Goal: Information Seeking & Learning: Find specific fact

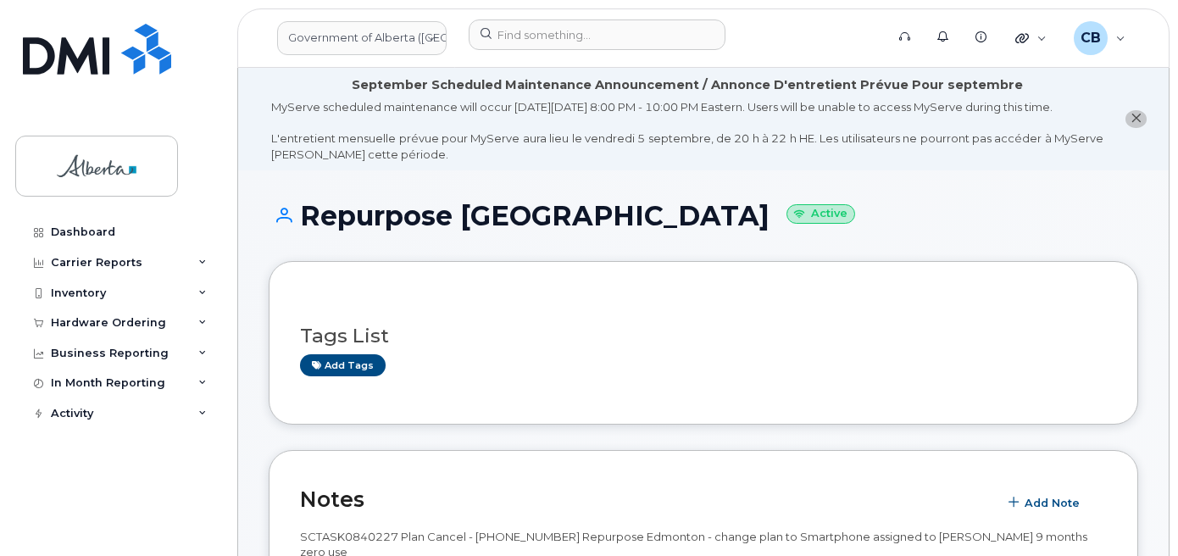
click at [1136, 124] on icon "close notification" at bounding box center [1136, 118] width 11 height 11
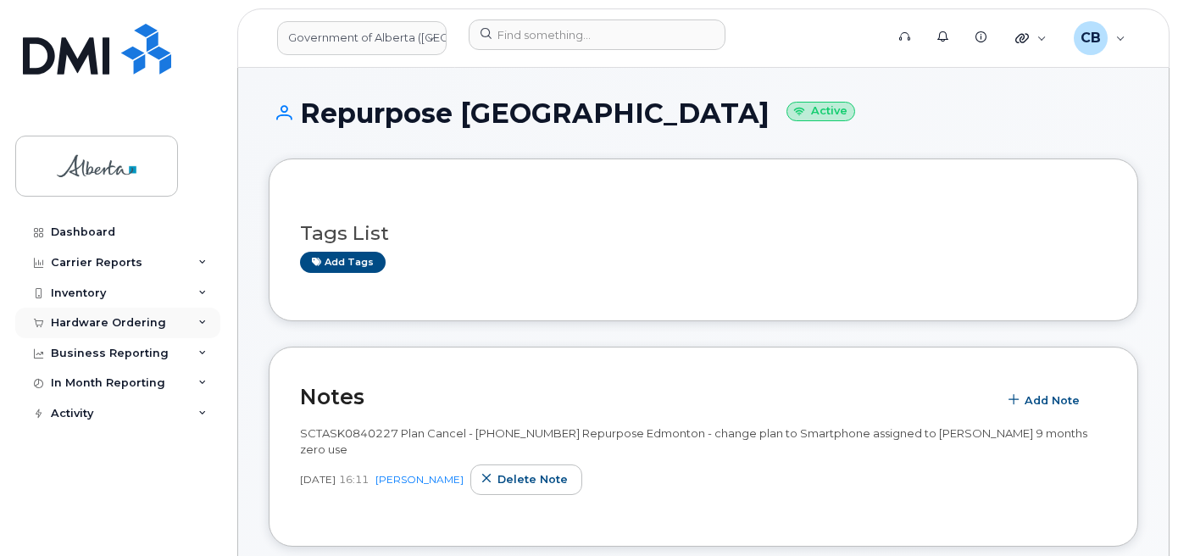
click at [73, 319] on div "Hardware Ordering" at bounding box center [108, 323] width 115 height 14
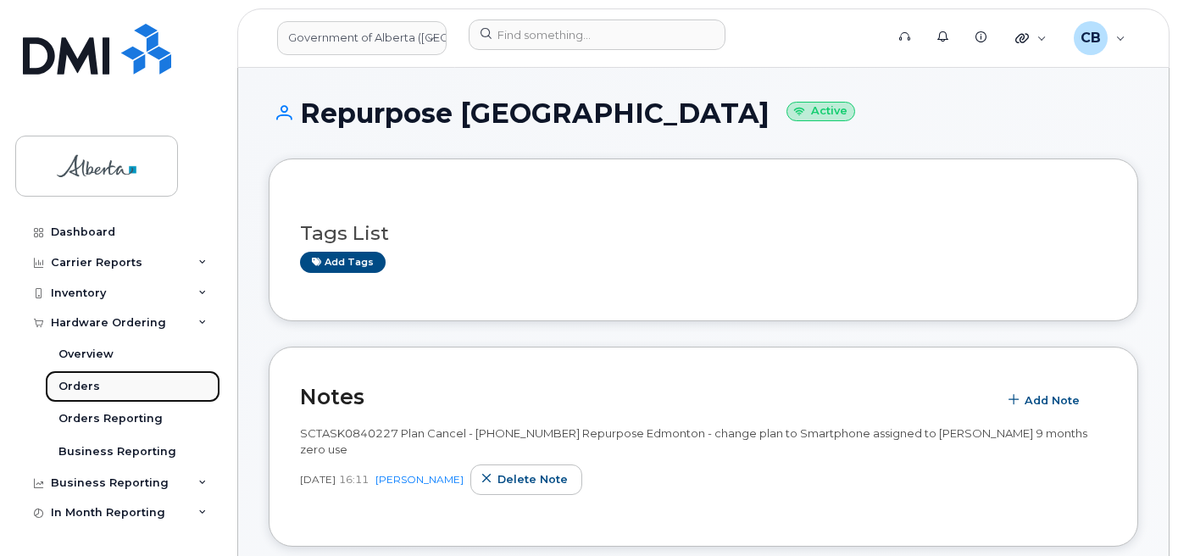
click at [75, 390] on div "Orders" at bounding box center [79, 386] width 42 height 15
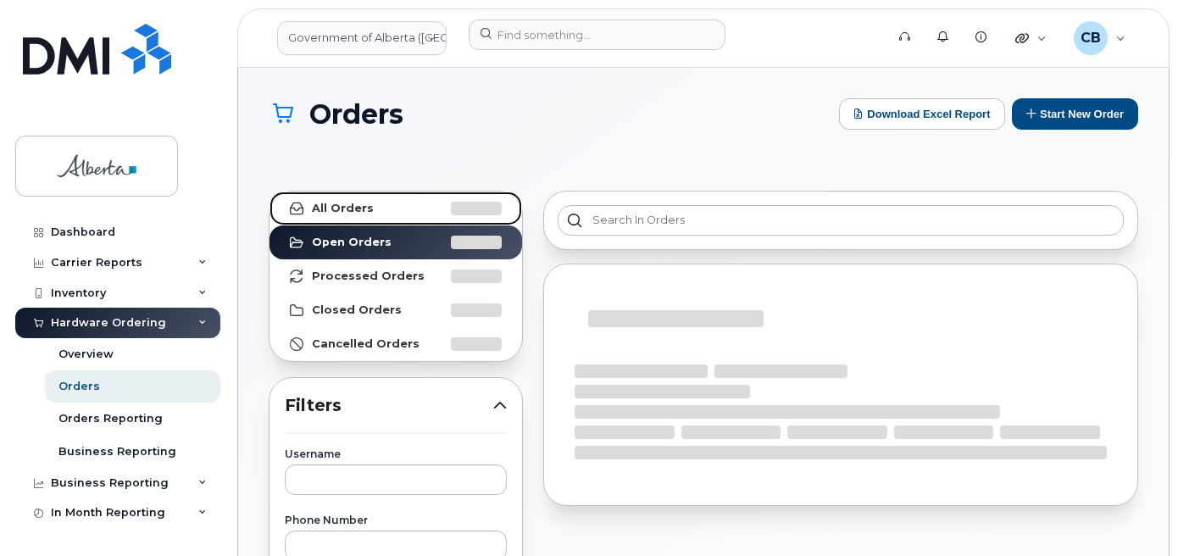
click at [355, 213] on strong "All Orders" at bounding box center [343, 209] width 62 height 14
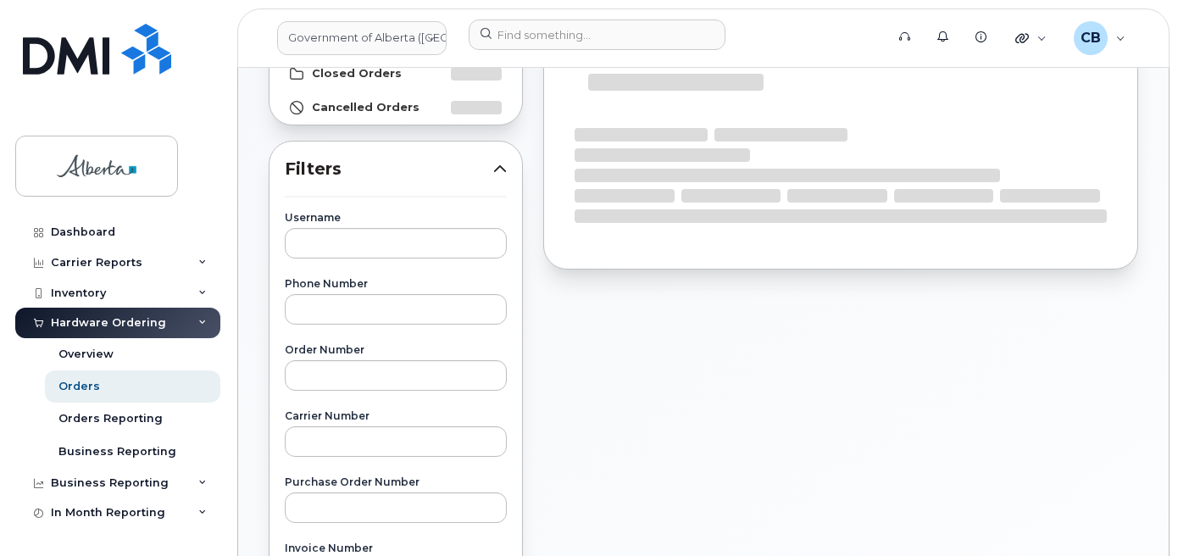
scroll to position [254, 0]
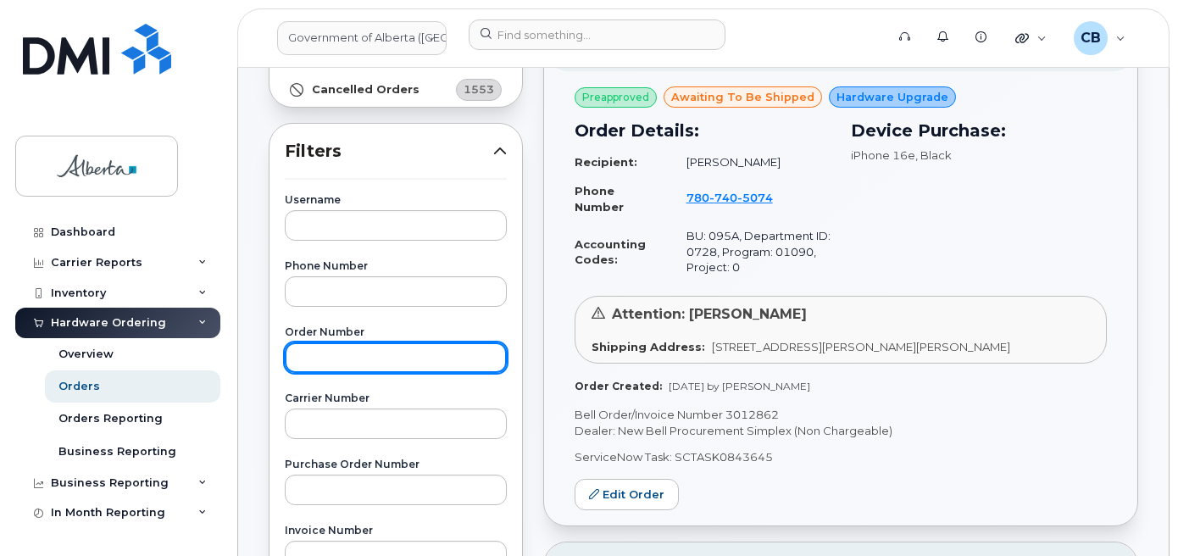
click at [329, 357] on input "text" at bounding box center [396, 357] width 222 height 31
paste input "300001"
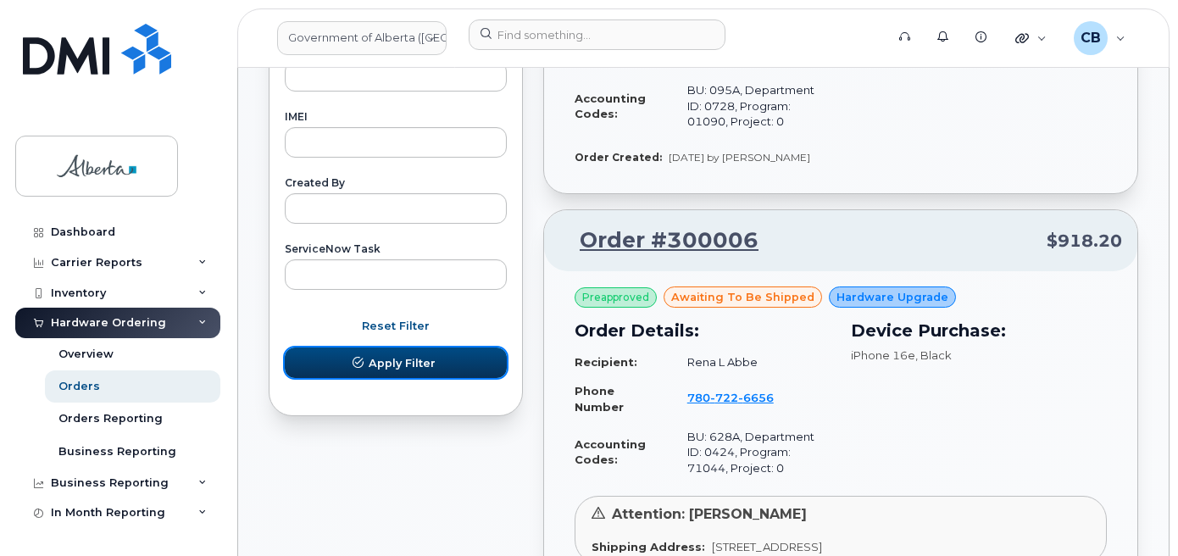
click at [392, 364] on span "Apply Filter" at bounding box center [402, 363] width 67 height 16
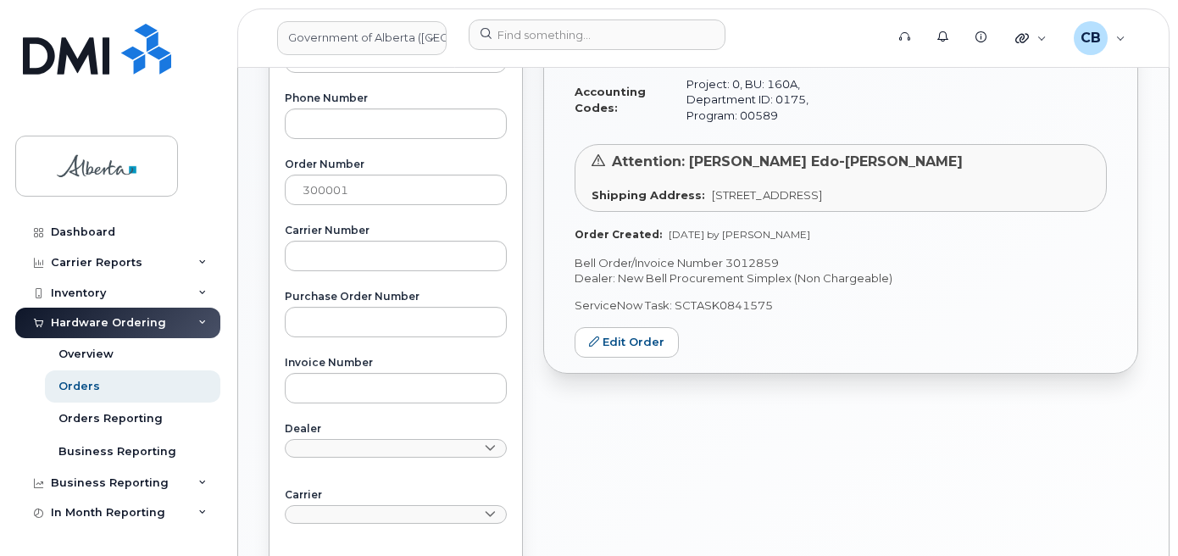
scroll to position [369, 0]
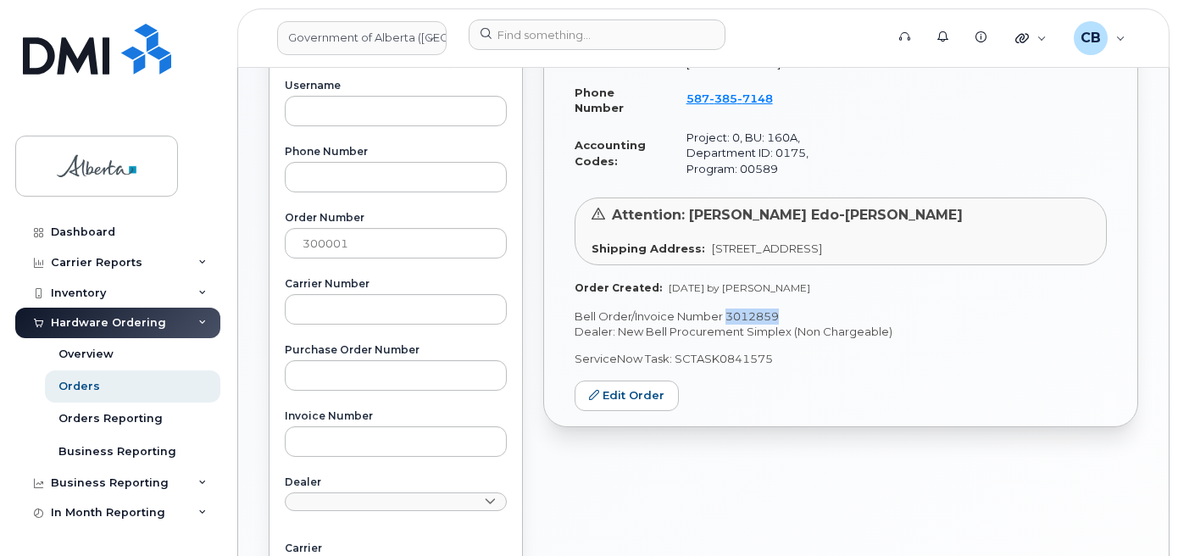
drag, startPoint x: 782, startPoint y: 299, endPoint x: 729, endPoint y: 300, distance: 53.4
click at [729, 308] on p "Bell Order/Invoice Number 3012859" at bounding box center [841, 316] width 532 height 16
copy p "3012859"
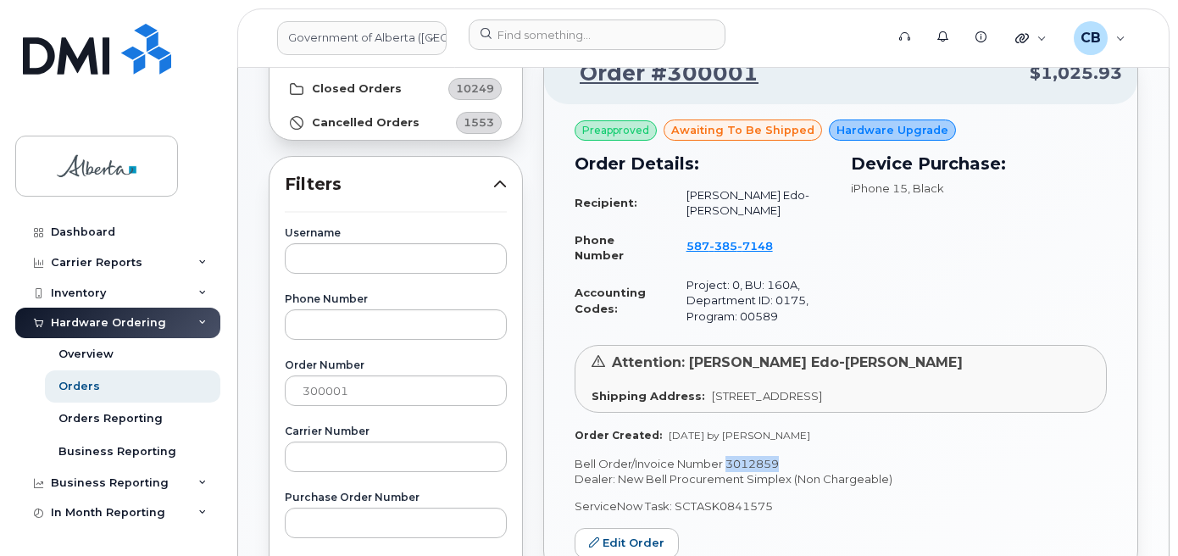
scroll to position [199, 0]
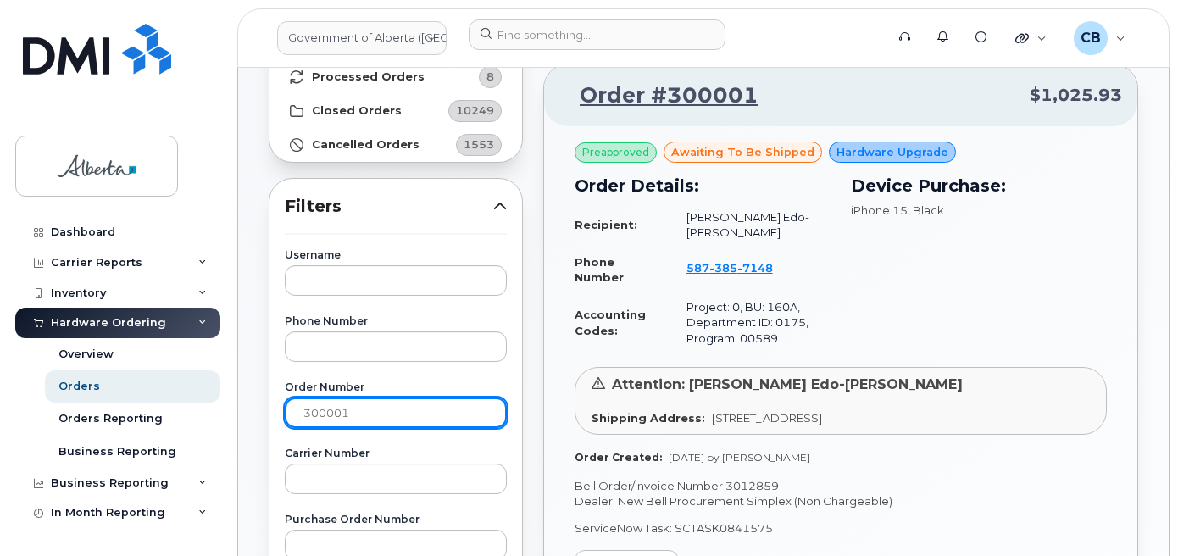
click at [332, 411] on input "300001" at bounding box center [396, 412] width 222 height 31
paste input "6"
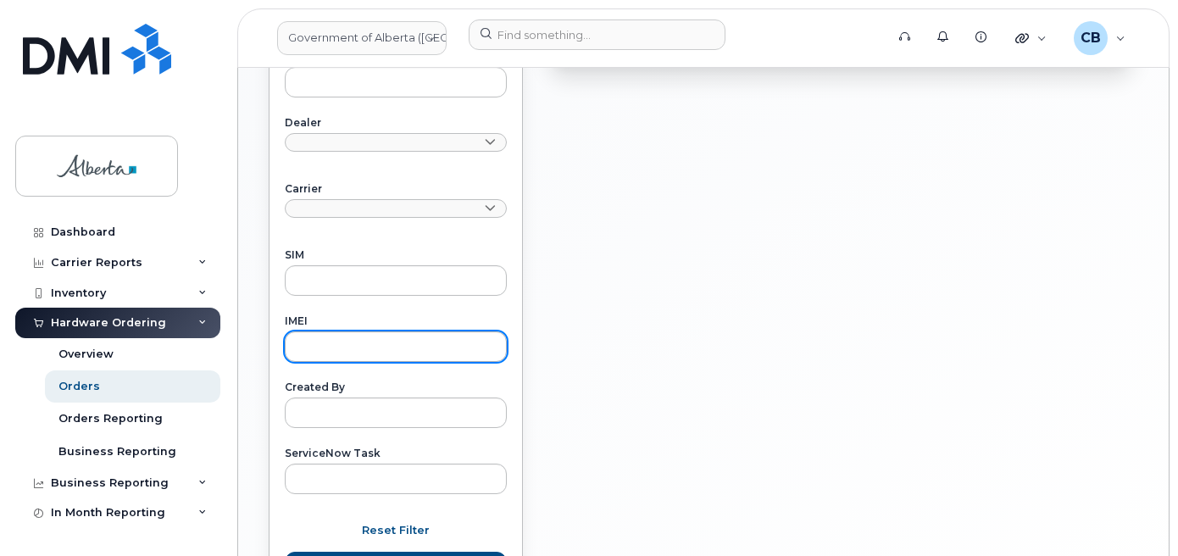
scroll to position [877, 0]
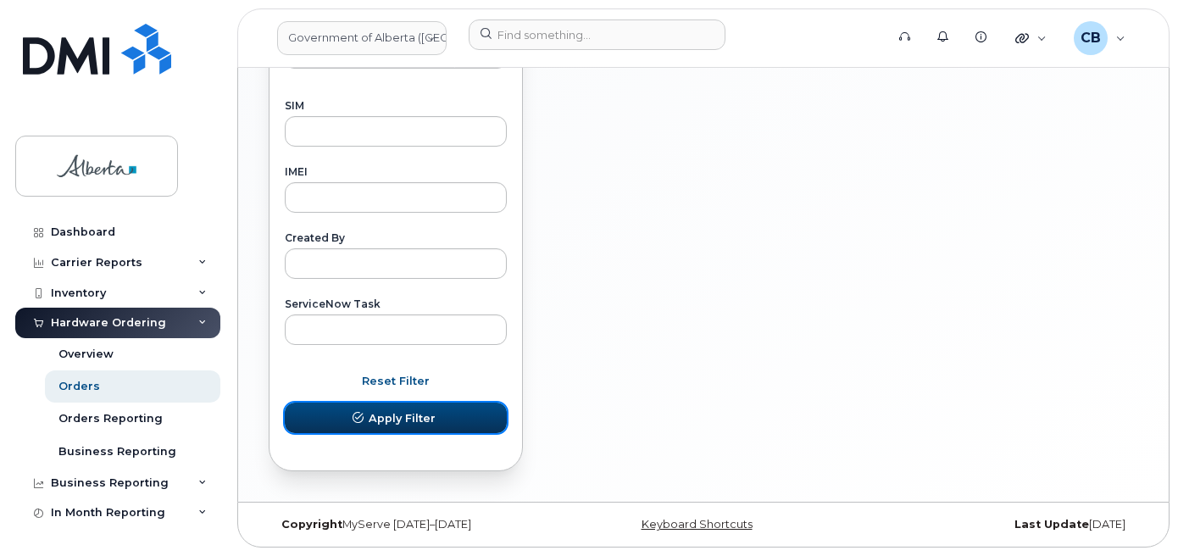
click at [400, 421] on span "Apply Filter" at bounding box center [402, 418] width 67 height 16
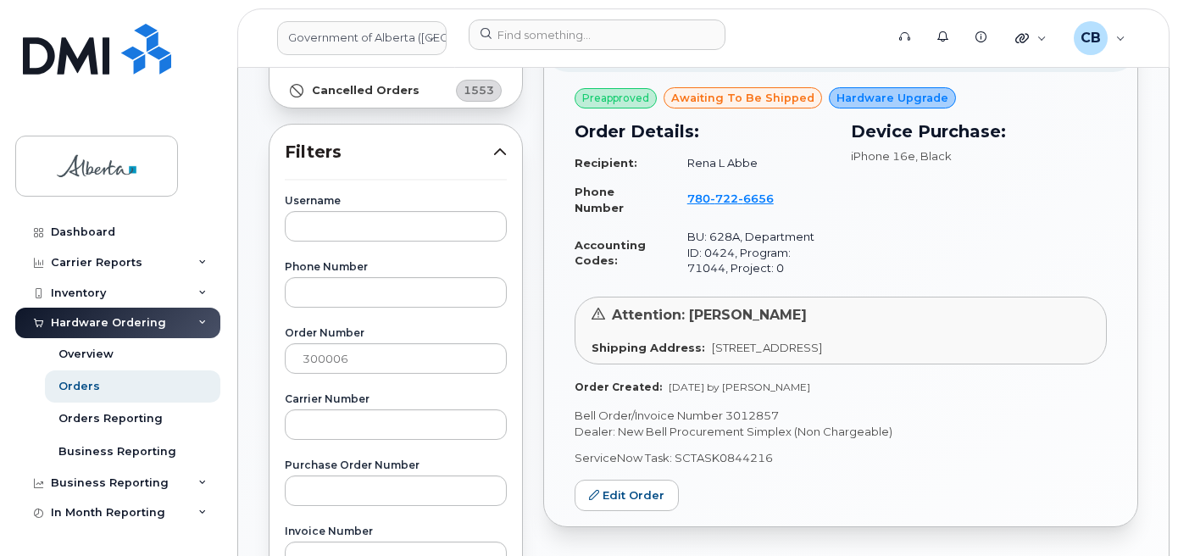
scroll to position [284, 0]
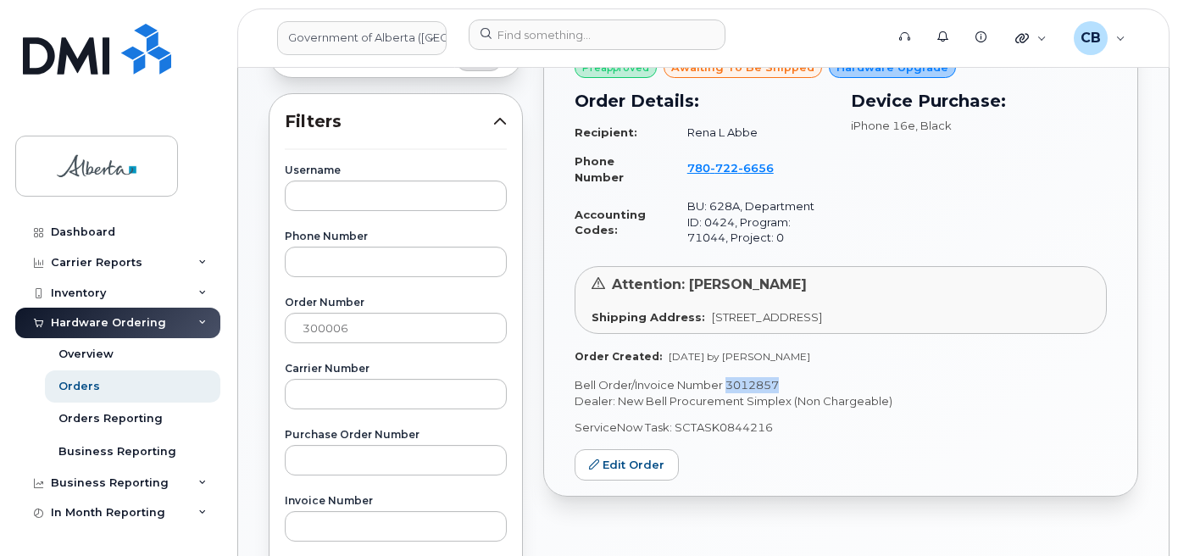
drag, startPoint x: 783, startPoint y: 381, endPoint x: 725, endPoint y: 381, distance: 58.5
click at [725, 381] on p "Bell Order/Invoice Number 3012857" at bounding box center [841, 385] width 532 height 16
copy p "3012857"
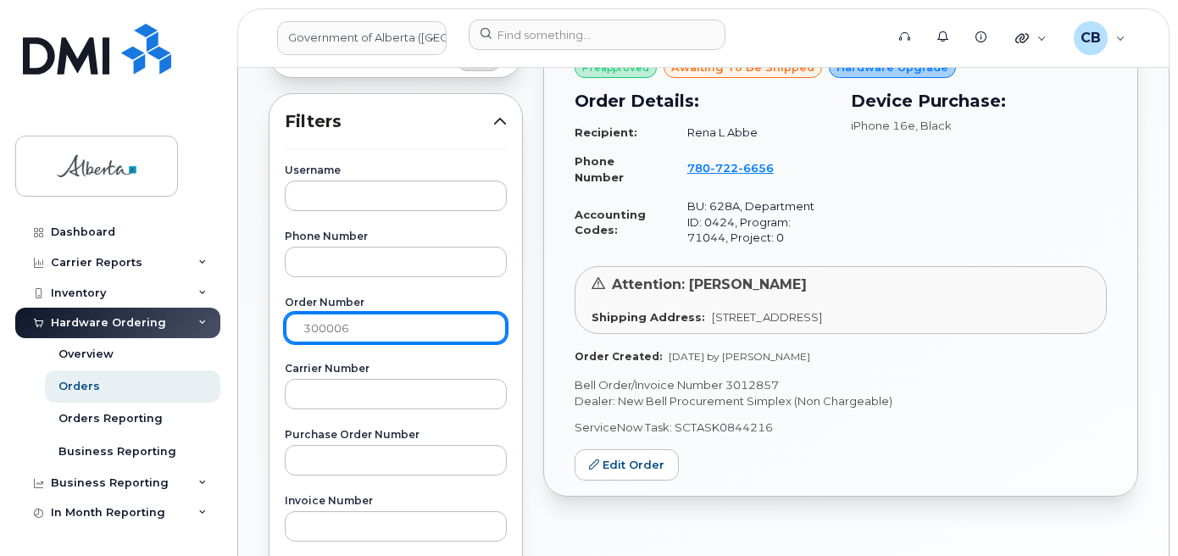
drag, startPoint x: 348, startPoint y: 327, endPoint x: 302, endPoint y: 329, distance: 46.6
click at [302, 329] on input "300006" at bounding box center [396, 328] width 222 height 31
paste input "19"
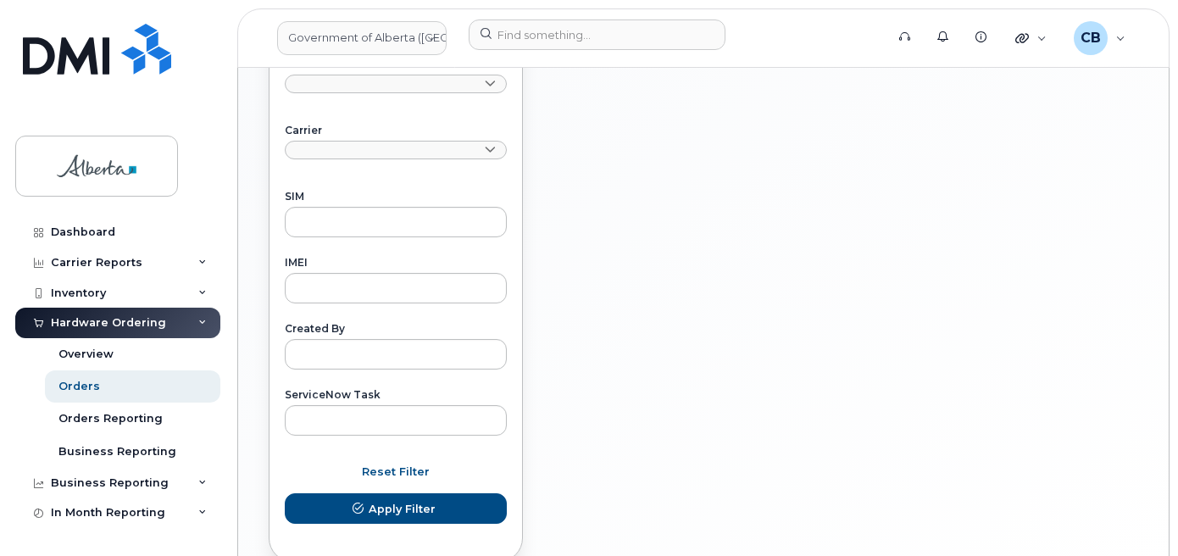
scroll to position [877, 0]
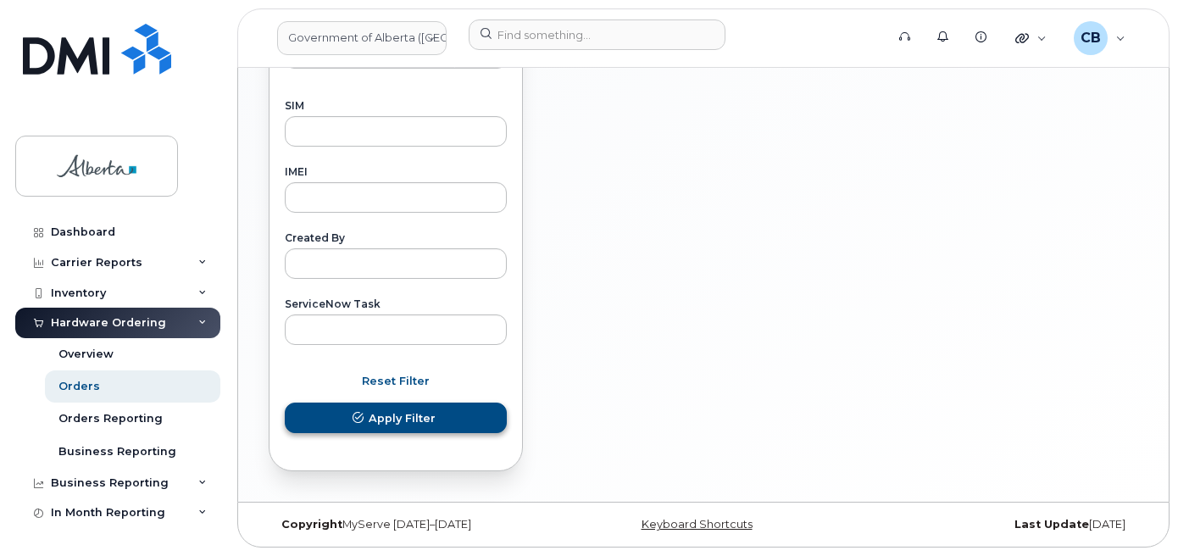
type input "300019"
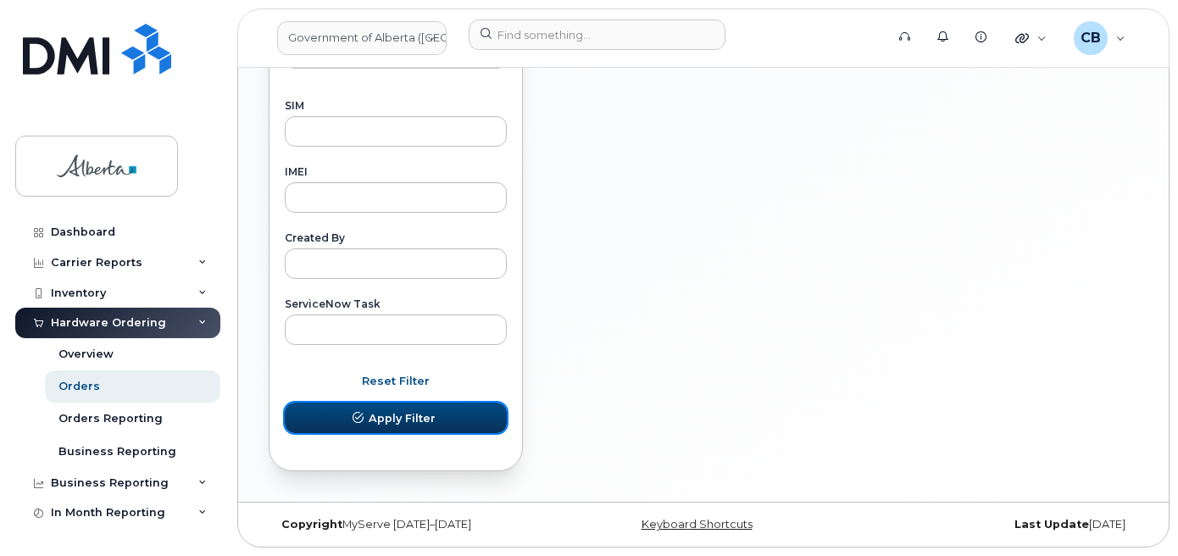
click at [401, 416] on span "Apply Filter" at bounding box center [402, 418] width 67 height 16
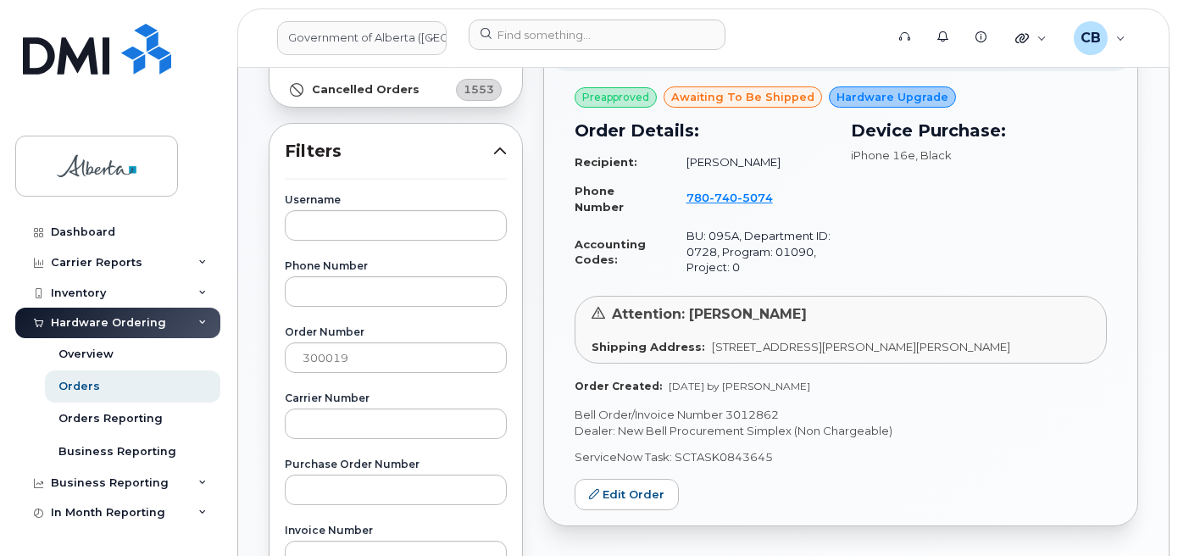
scroll to position [284, 0]
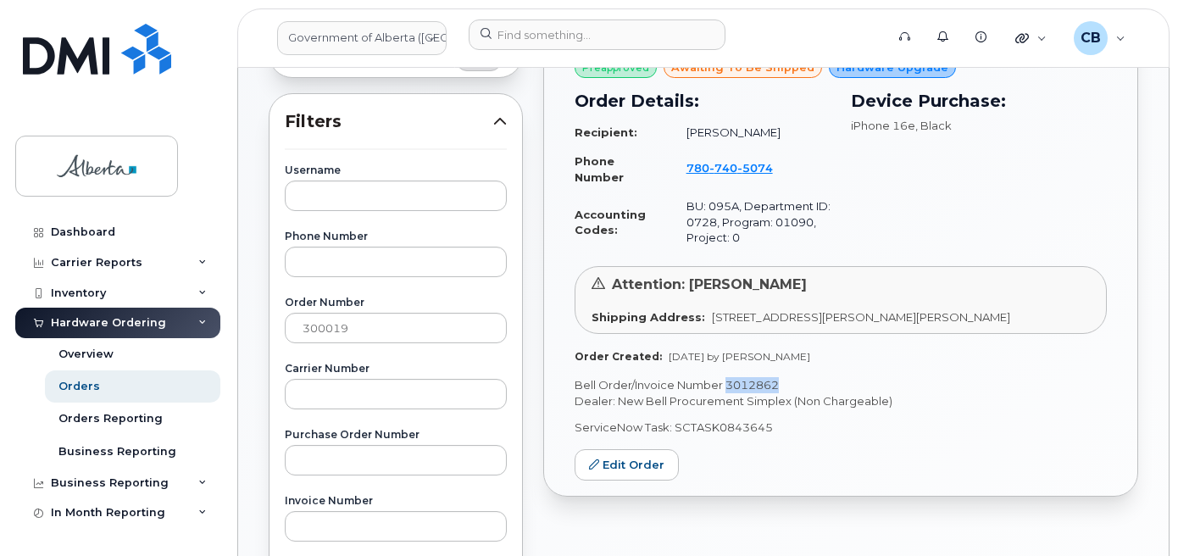
drag, startPoint x: 779, startPoint y: 382, endPoint x: 729, endPoint y: 384, distance: 50.0
click at [729, 384] on p "Bell Order/Invoice Number 3012862" at bounding box center [841, 385] width 532 height 16
copy p "3012862"
click at [76, 383] on div "Orders" at bounding box center [79, 386] width 42 height 15
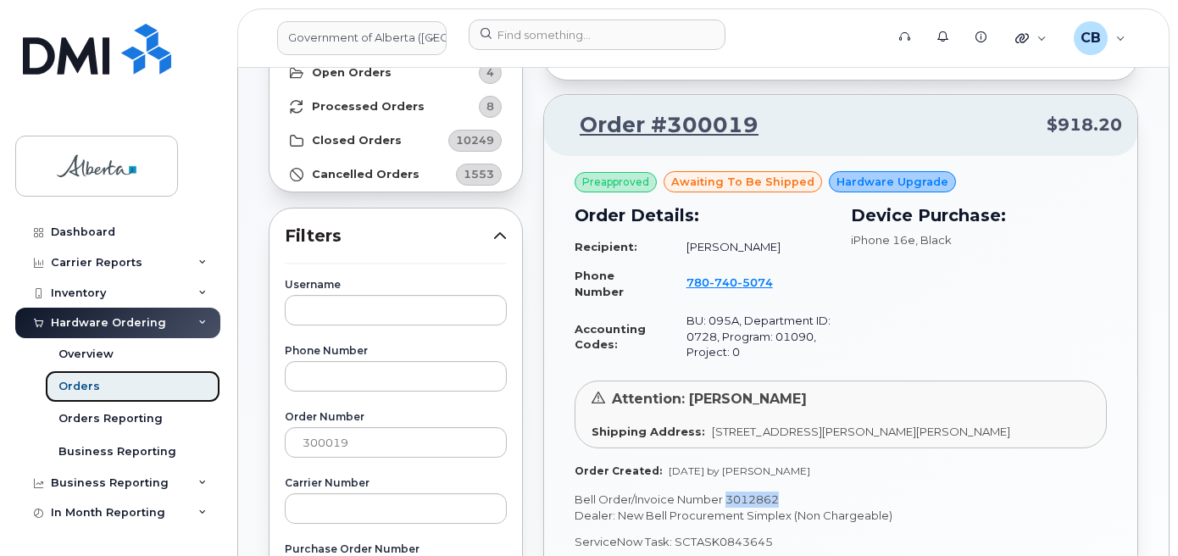
scroll to position [339, 0]
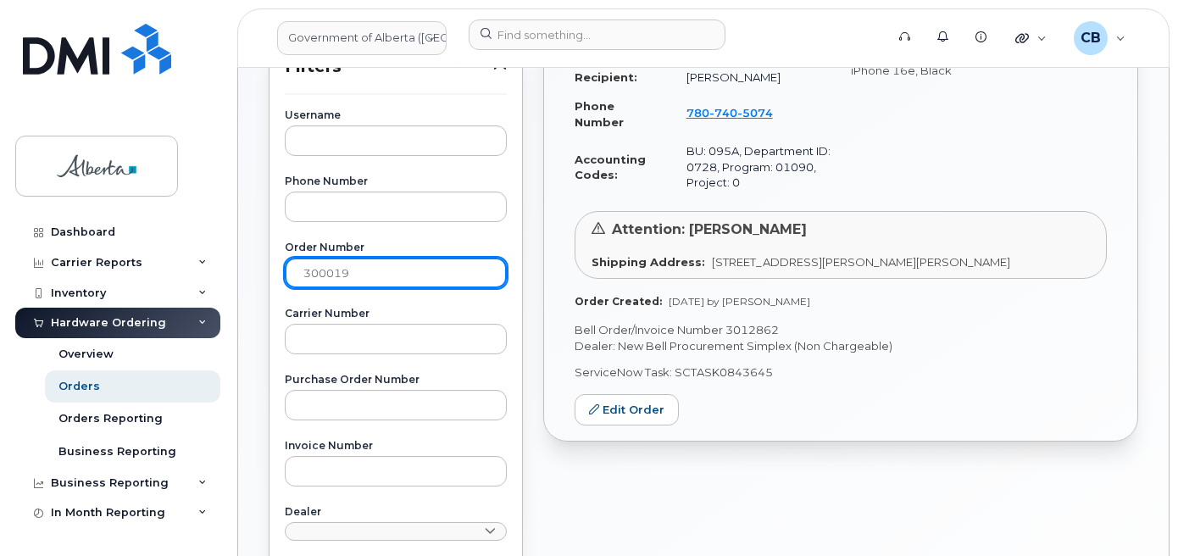
drag, startPoint x: 353, startPoint y: 274, endPoint x: 299, endPoint y: 263, distance: 55.3
click at [299, 263] on input "300019" at bounding box center [396, 273] width 222 height 31
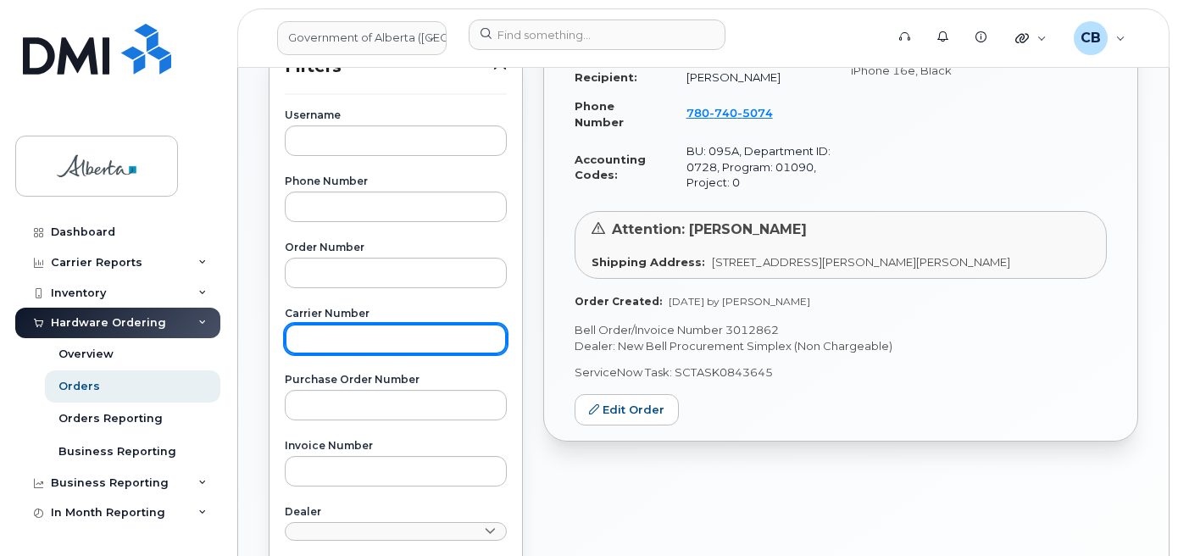
click at [327, 342] on input "text" at bounding box center [396, 339] width 222 height 31
paste input "2997531"
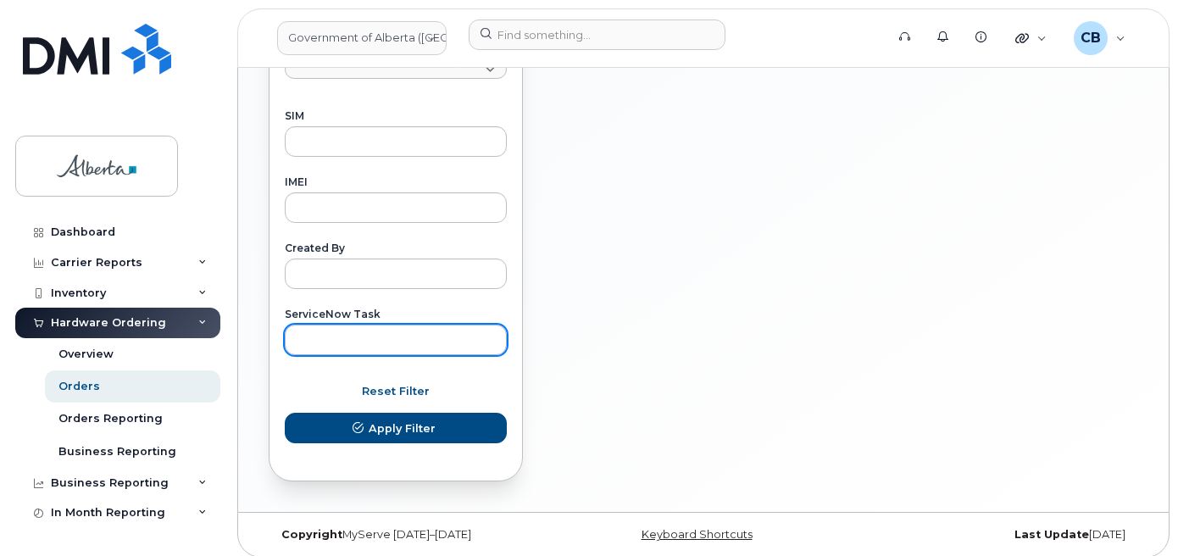
scroll to position [877, 0]
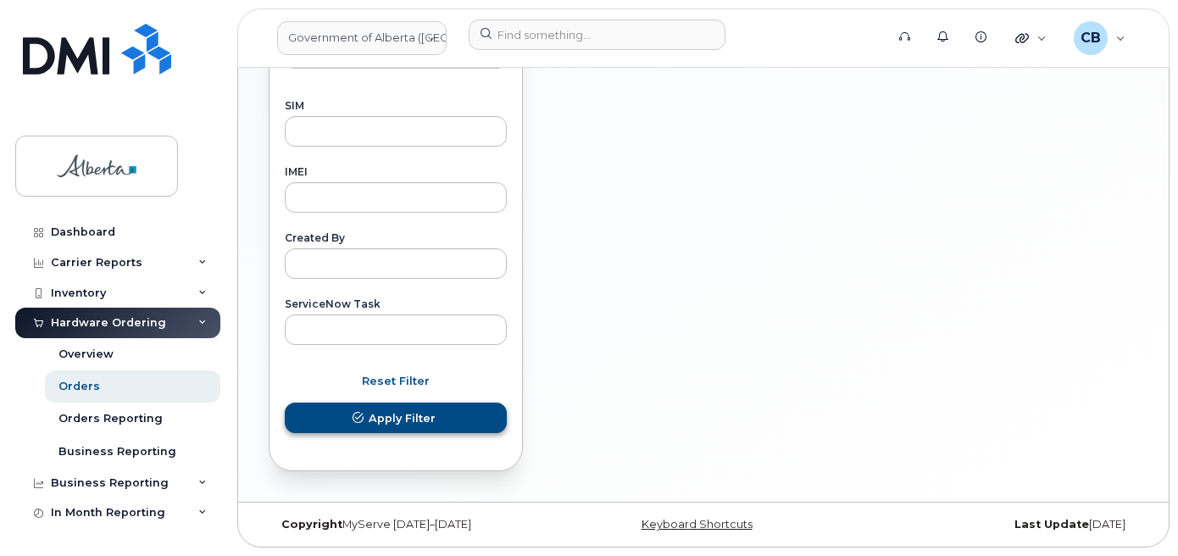
type input "2997531"
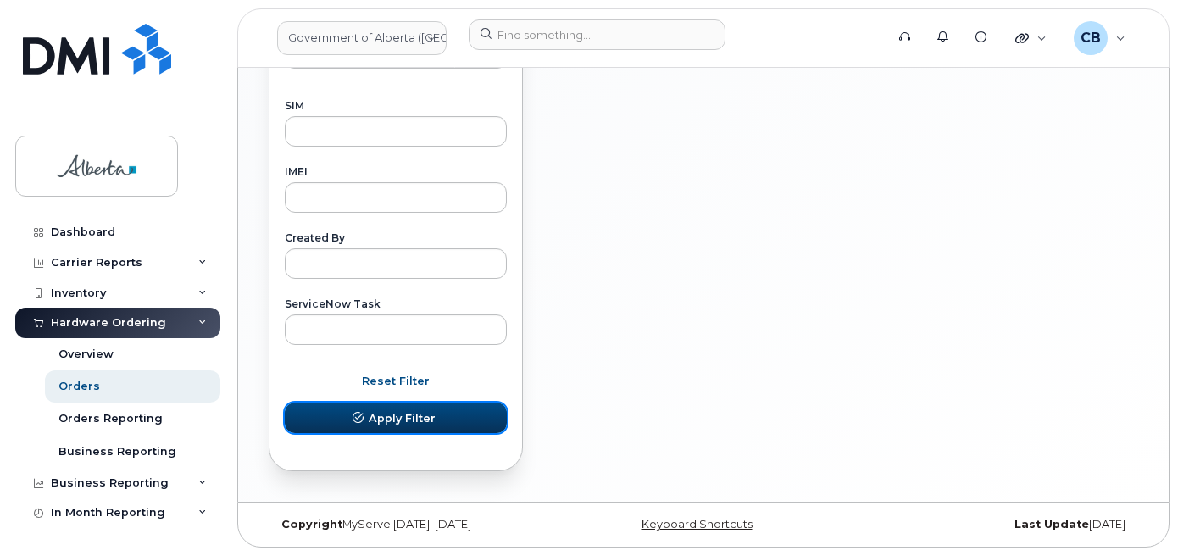
click at [403, 410] on span "Apply Filter" at bounding box center [402, 418] width 67 height 16
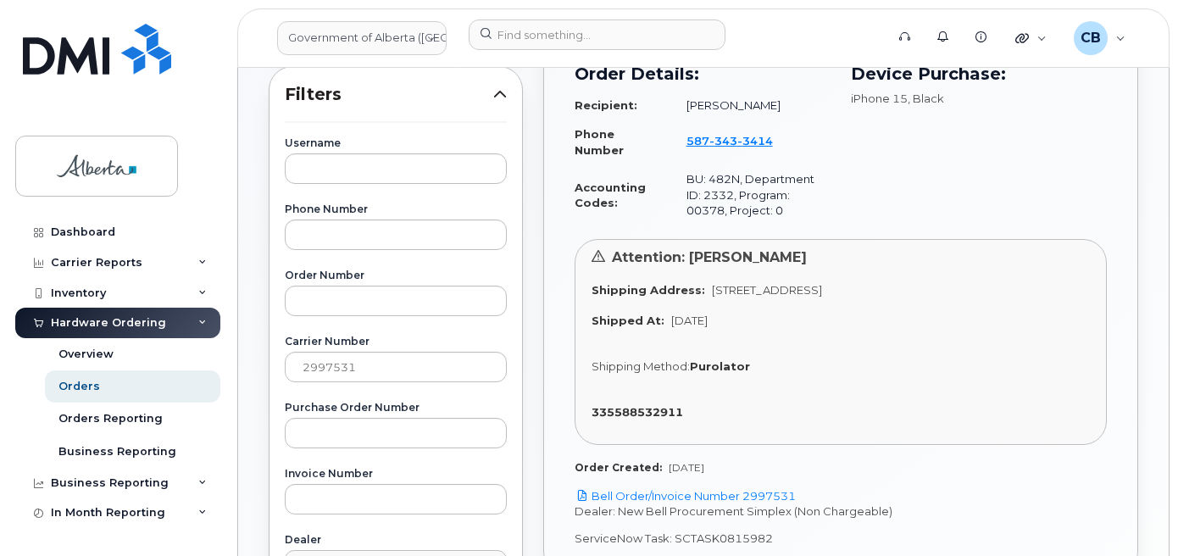
scroll to position [369, 0]
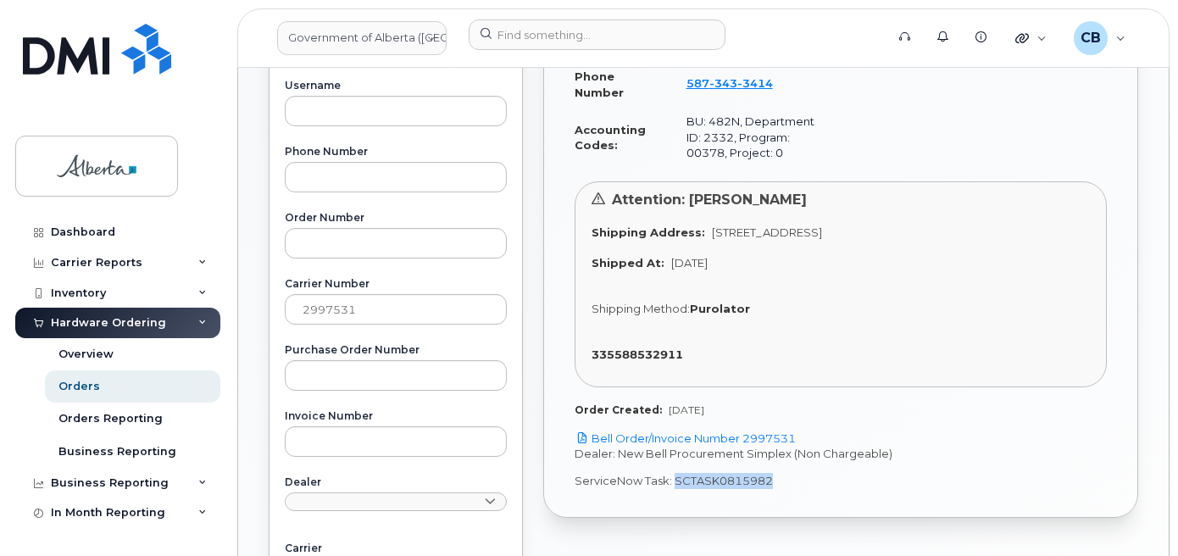
drag, startPoint x: 769, startPoint y: 479, endPoint x: 675, endPoint y: 478, distance: 93.2
click at [675, 478] on p "ServiceNow Task: SCTASK0815982" at bounding box center [841, 481] width 532 height 16
copy p "SCTASK0815982"
